Goal: Information Seeking & Learning: Learn about a topic

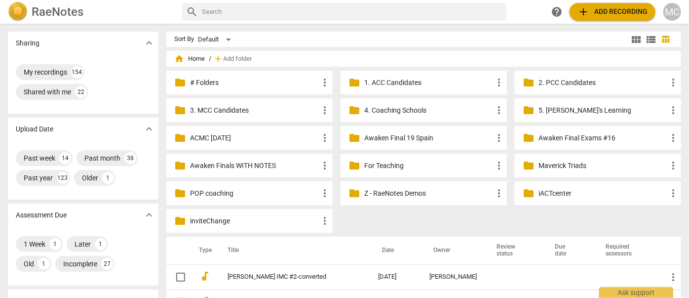
click at [242, 10] on input "text" at bounding box center [352, 12] width 301 height 16
type input "Eliana"
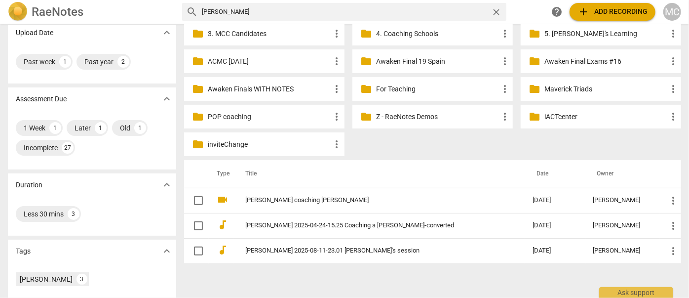
scroll to position [149, 0]
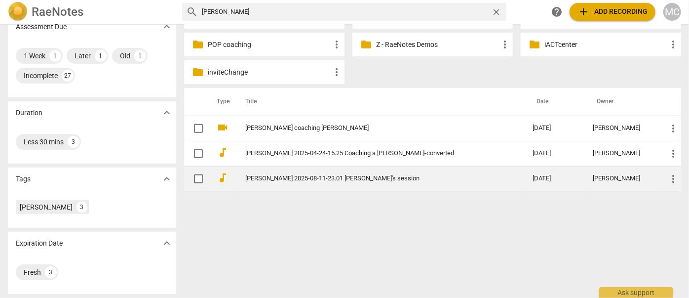
click at [275, 175] on link "[PERSON_NAME] 2025-08-11-23.01 [PERSON_NAME]'s session" at bounding box center [371, 178] width 252 height 7
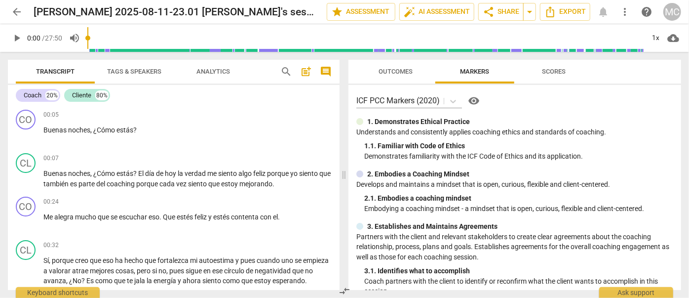
click at [11, 37] on span "play_arrow" at bounding box center [17, 38] width 12 height 12
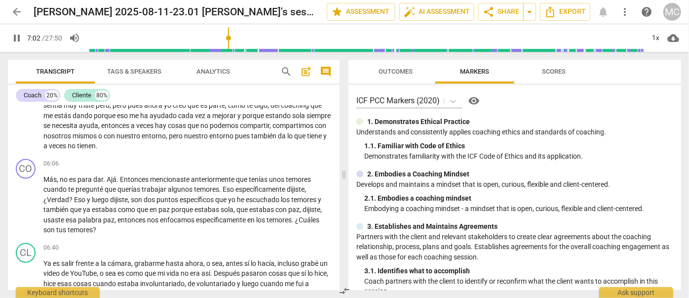
scroll to position [885, 0]
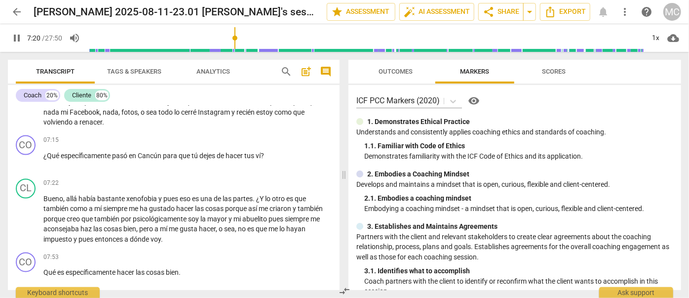
click at [17, 38] on span "pause" at bounding box center [17, 38] width 12 height 12
drag, startPoint x: 16, startPoint y: 36, endPoint x: 4, endPoint y: 37, distance: 11.9
click at [16, 36] on span "play_arrow" at bounding box center [17, 38] width 12 height 12
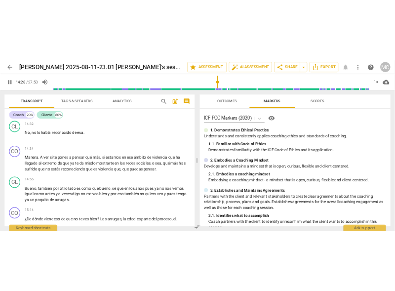
scroll to position [1644, 0]
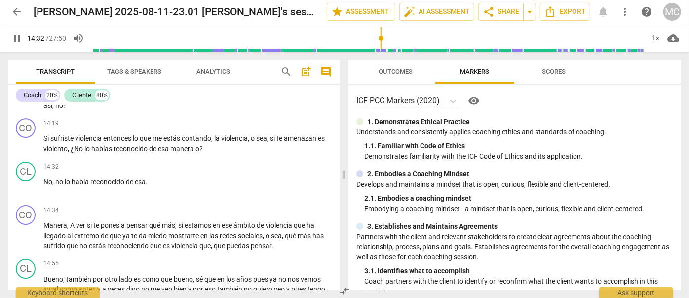
click at [17, 36] on span "pause" at bounding box center [17, 38] width 12 height 12
click at [18, 37] on span "play_arrow" at bounding box center [17, 38] width 12 height 12
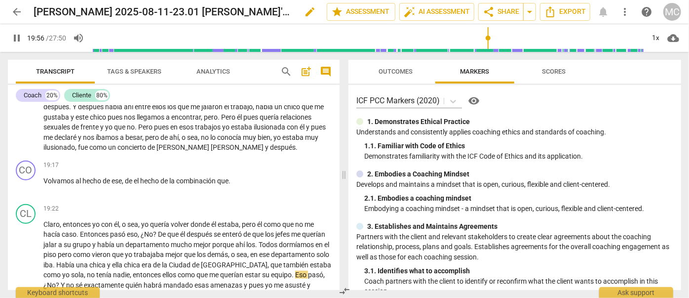
scroll to position [2584, 0]
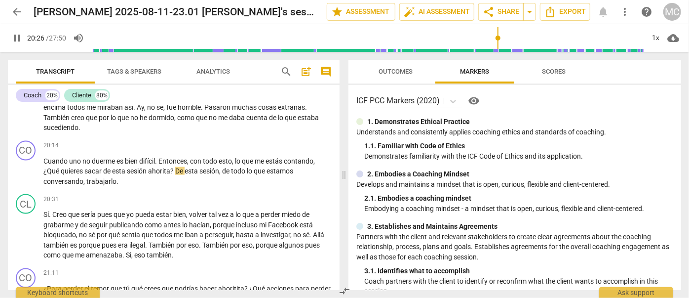
drag, startPoint x: 17, startPoint y: 37, endPoint x: 6, endPoint y: 39, distance: 11.0
click at [17, 37] on span "pause" at bounding box center [17, 38] width 12 height 12
click at [16, 34] on span "play_arrow" at bounding box center [17, 38] width 12 height 12
click at [17, 43] on span "pause" at bounding box center [17, 38] width 12 height 12
click at [17, 38] on span "play_arrow" at bounding box center [17, 38] width 12 height 12
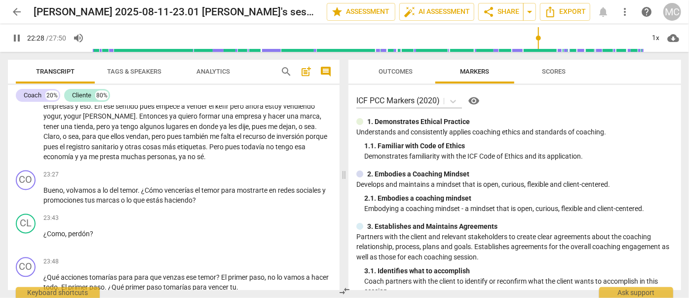
scroll to position [2943, 0]
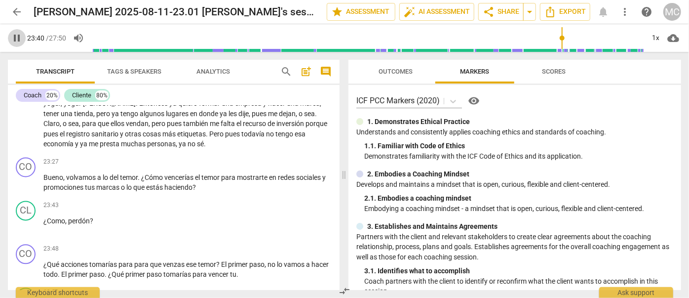
click at [18, 39] on span "pause" at bounding box center [17, 38] width 12 height 12
click at [18, 39] on span "play_arrow" at bounding box center [17, 38] width 12 height 12
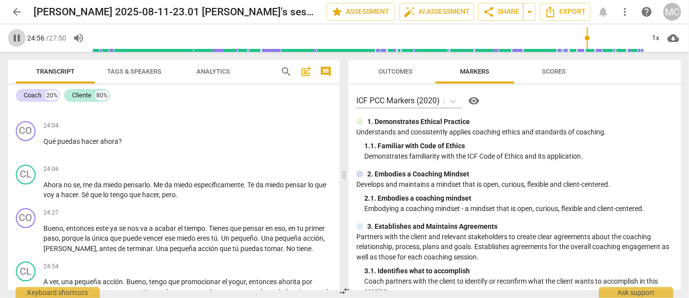
click at [16, 42] on span "pause" at bounding box center [17, 38] width 12 height 12
click at [19, 38] on span "play_arrow" at bounding box center [17, 38] width 12 height 12
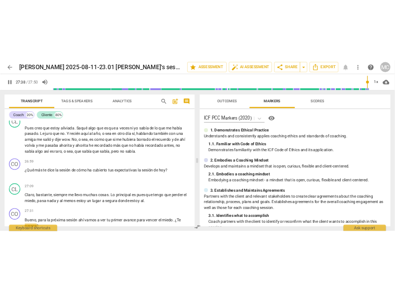
scroll to position [3748, 0]
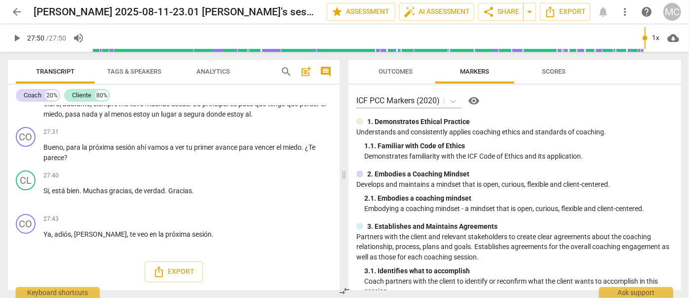
type input "1670"
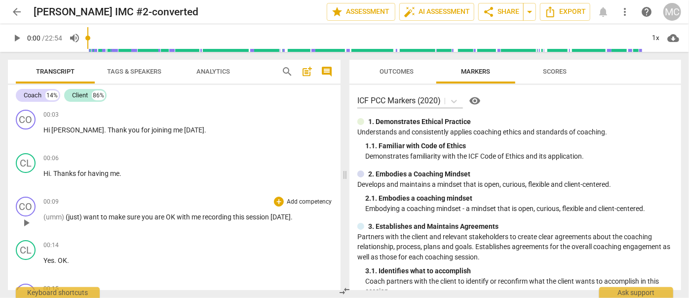
click at [201, 205] on div "00:09 + Add competency keyboard_arrow_right (umm) (just) want to make sure you …" at bounding box center [187, 214] width 289 height 36
click at [17, 11] on span "arrow_back" at bounding box center [17, 12] width 12 height 12
